Goal: Transaction & Acquisition: Subscribe to service/newsletter

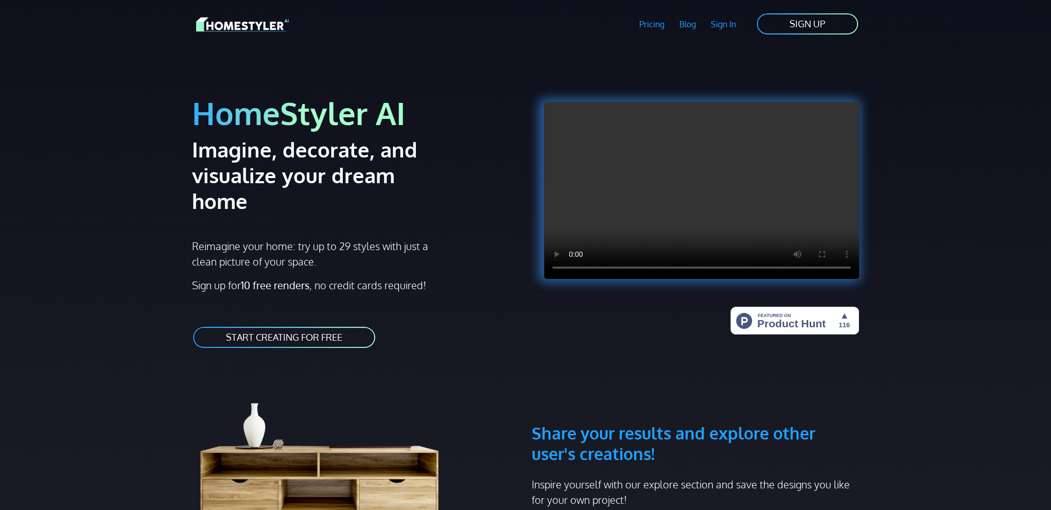
click at [657, 22] on link "Pricing" at bounding box center [652, 24] width 40 height 24
click at [312, 326] on link "START CREATING FOR FREE" at bounding box center [284, 337] width 184 height 23
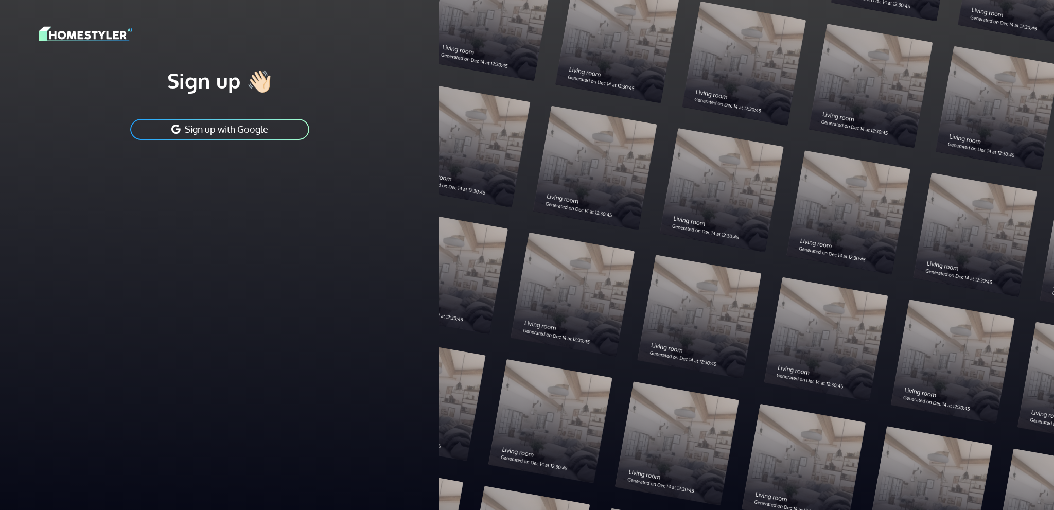
click at [217, 127] on button "Sign up with Google" at bounding box center [219, 129] width 181 height 23
